Goal: Transaction & Acquisition: Purchase product/service

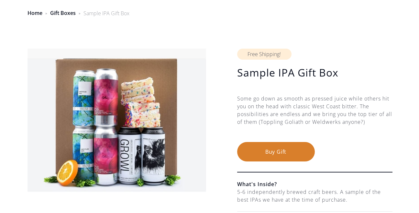
scroll to position [31, 0]
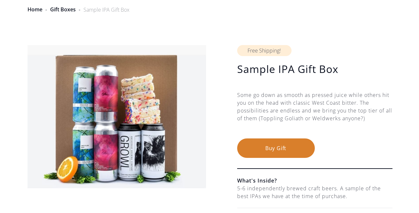
click at [289, 149] on button "Buy Gift" at bounding box center [276, 147] width 78 height 19
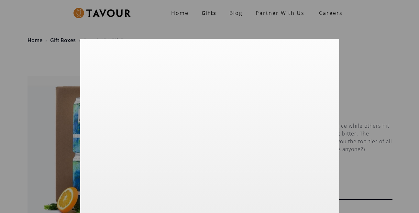
scroll to position [0, 0]
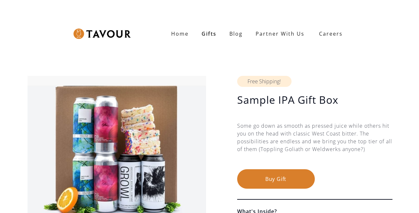
click at [331, 48] on div "Home Gift Boxes Sample IPA Gift Box" at bounding box center [209, 37] width 419 height 32
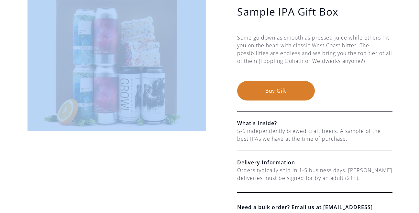
scroll to position [89, 0]
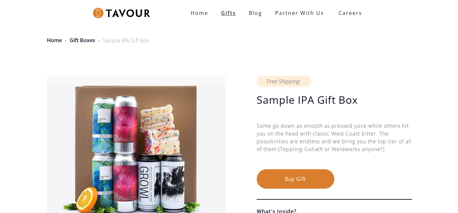
click at [232, 18] on link "Gifts" at bounding box center [229, 12] width 28 height 13
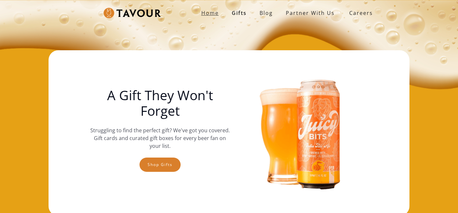
click at [204, 16] on strong "Home" at bounding box center [209, 12] width 17 height 7
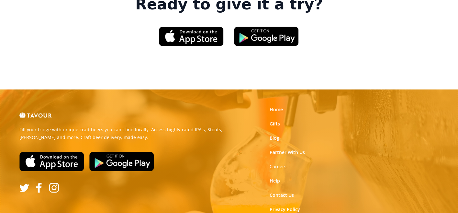
scroll to position [1003, 0]
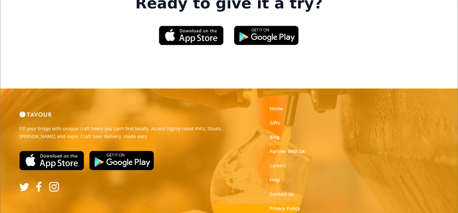
click at [276, 101] on div "Home Gifts Blog Partner With Us Careers Help Contact Us Privacy Policy Terms of…" at bounding box center [301, 165] width 72 height 128
click at [276, 105] on link "Home" at bounding box center [276, 108] width 13 height 6
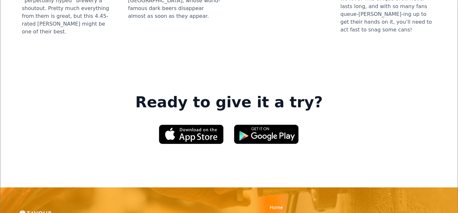
scroll to position [1000, 0]
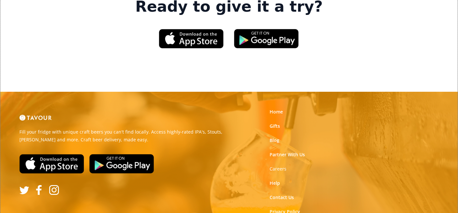
click at [268, 105] on div "Home Gifts Blog Partner With Us Careers Help Contact Us Privacy Policy Terms of…" at bounding box center [301, 169] width 72 height 128
click at [277, 123] on link "Gifts" at bounding box center [275, 126] width 10 height 6
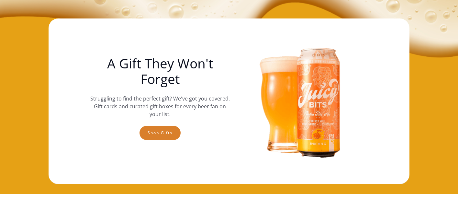
scroll to position [39, 0]
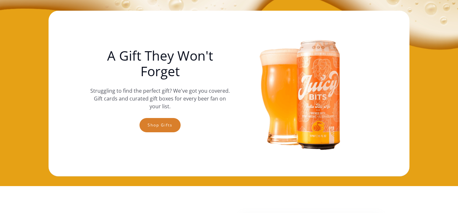
click at [189, 91] on p "Struggling to find the perfect gift? We've got you covered. Gift cards and cura…" at bounding box center [160, 98] width 140 height 23
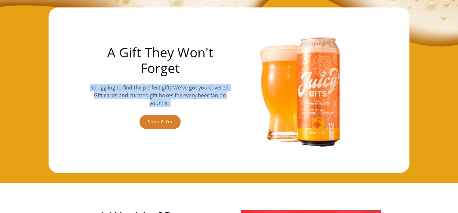
scroll to position [33, 0]
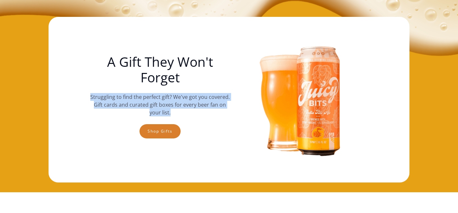
click at [179, 83] on h1 "A Gift They Won't Forget" at bounding box center [160, 69] width 140 height 31
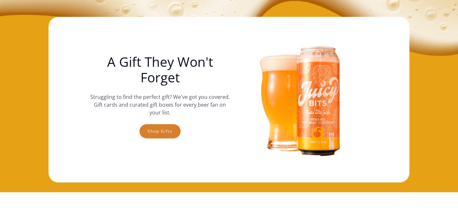
click at [179, 83] on h1 "A Gift They Won't Forget" at bounding box center [160, 69] width 140 height 31
click at [179, 81] on h1 "A Gift They Won't Forget" at bounding box center [160, 69] width 140 height 31
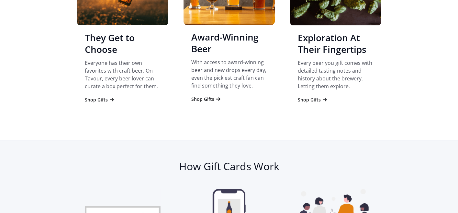
scroll to position [680, 0]
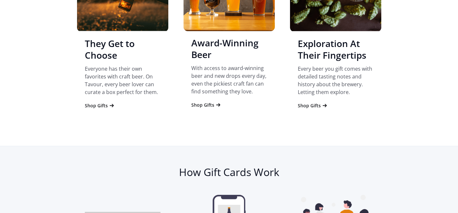
click at [123, 65] on p "Everyone has their own favorites with craft beer. On Tavour, every beer lover c…" at bounding box center [123, 80] width 76 height 31
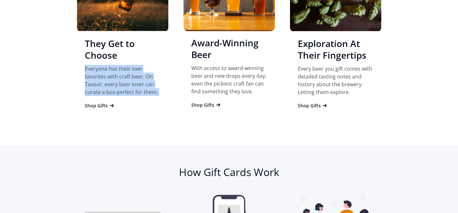
click at [121, 74] on p "Everyone has their own favorites with craft beer. On Tavour, every beer lover c…" at bounding box center [123, 80] width 76 height 31
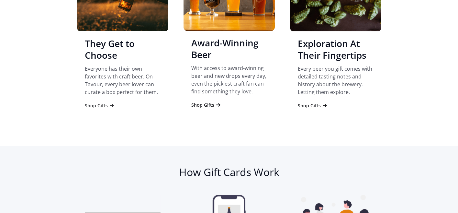
click at [113, 105] on icon "1 of 4" at bounding box center [111, 105] width 6 height 6
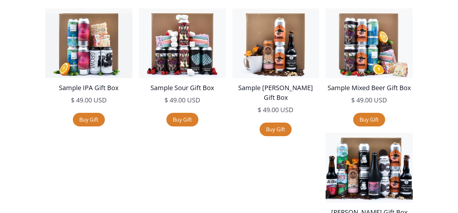
scroll to position [1124, 0]
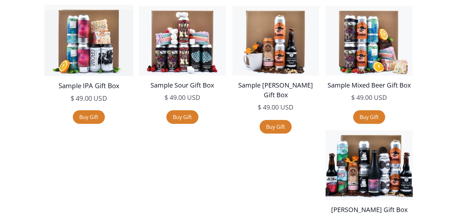
click at [116, 59] on img at bounding box center [88, 40] width 89 height 71
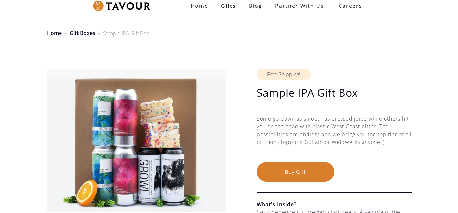
scroll to position [8, 0]
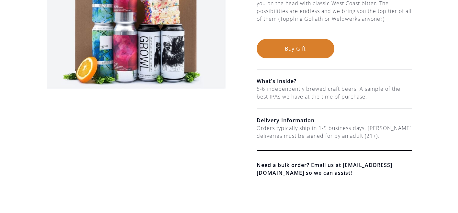
click at [266, 122] on h6 "Delivery Information" at bounding box center [334, 120] width 155 height 8
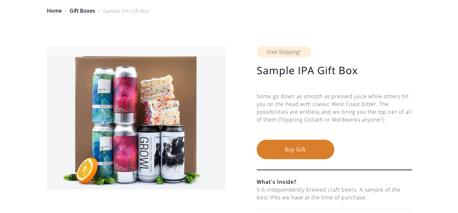
scroll to position [31, 0]
